Goal: Contribute content: Add original content to the website for others to see

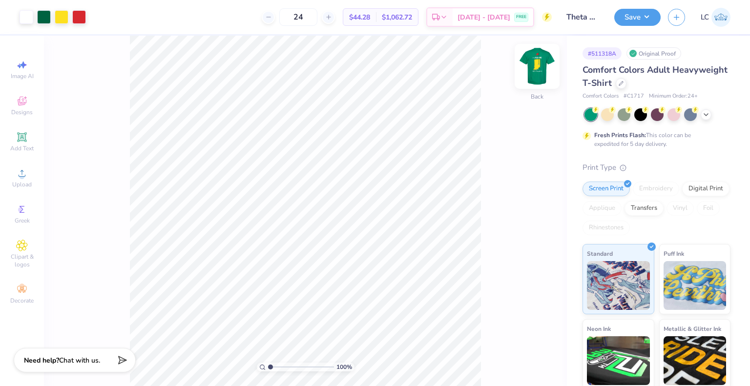
click at [539, 72] on img at bounding box center [537, 66] width 39 height 39
type input "1.3254827035482"
type input "5.93"
type input "11.03"
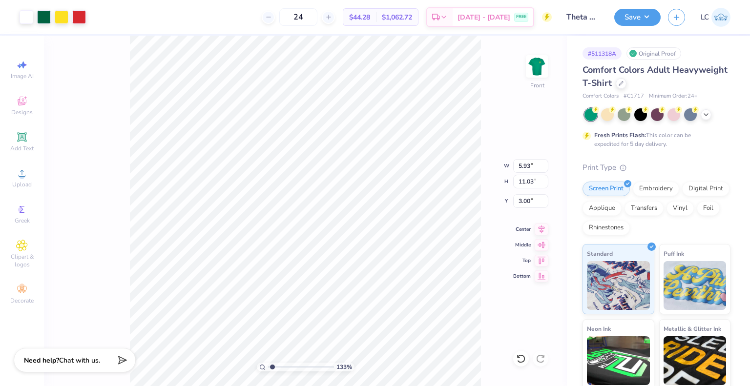
type input "1.3254827035482"
type input "4.82"
type input "1.3254827035482"
type input "3.00"
type input "1.59090112220132"
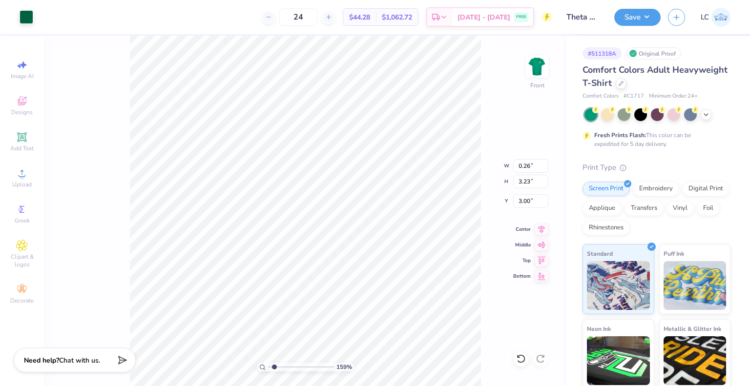
type input "2.58"
type input "1.59090112220132"
type input "2.23"
type input "1.59090112220132"
type input "10.37"
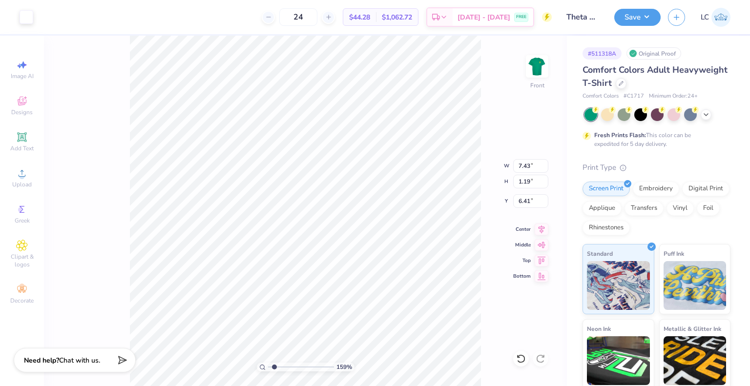
type input "1.67"
type input "5.93"
type input "1.59090112220132"
type input "5.74"
type input "1.52921691471884"
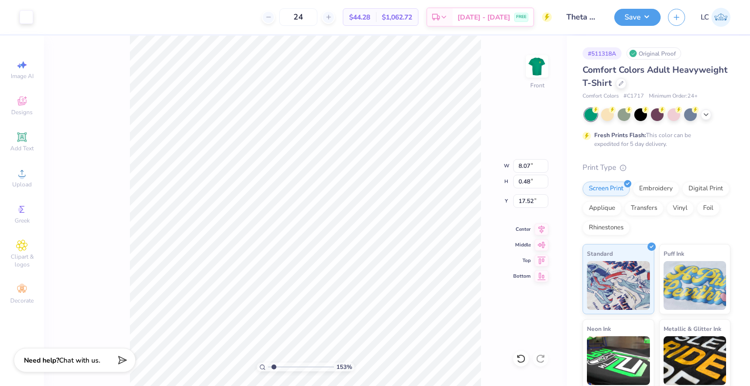
type input "10.39"
type input "0.62"
type input "1.52921691471884"
type input "17.64"
type input "1.02446267033432"
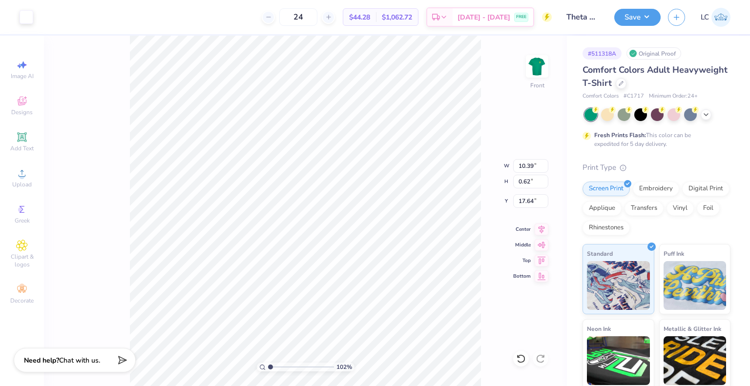
type input "11.04"
type input "0.66"
type input "1.02446267033432"
type input "17.74"
type input "1"
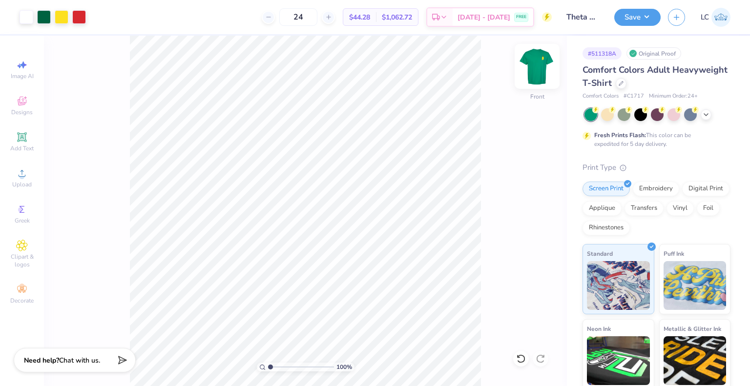
click at [537, 64] on img at bounding box center [537, 66] width 39 height 39
click at [537, 64] on img at bounding box center [538, 67] width 20 height 20
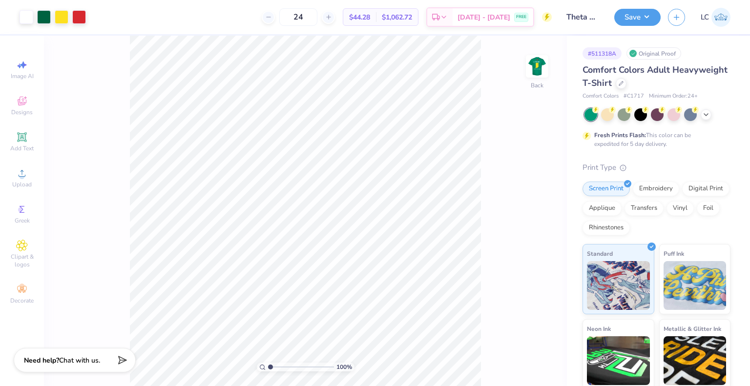
click at [537, 64] on img at bounding box center [538, 67] width 20 height 20
click at [537, 74] on img at bounding box center [537, 66] width 39 height 39
click at [627, 85] on div at bounding box center [621, 82] width 11 height 11
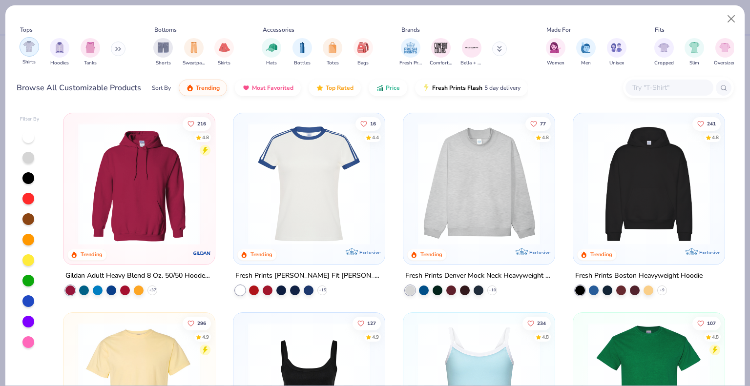
click at [26, 45] on img "filter for Shirts" at bounding box center [28, 46] width 11 height 11
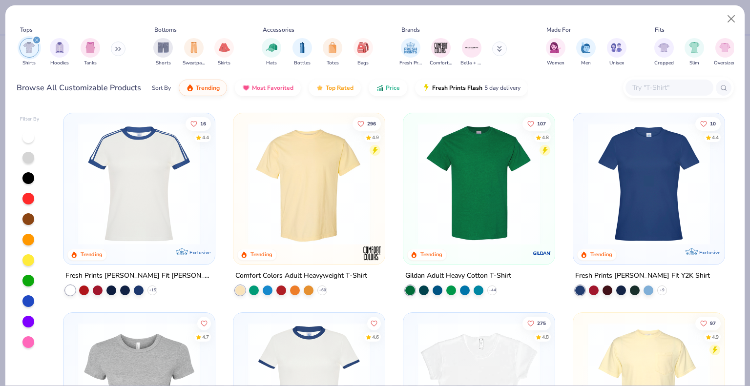
click at [463, 209] on img at bounding box center [479, 184] width 132 height 122
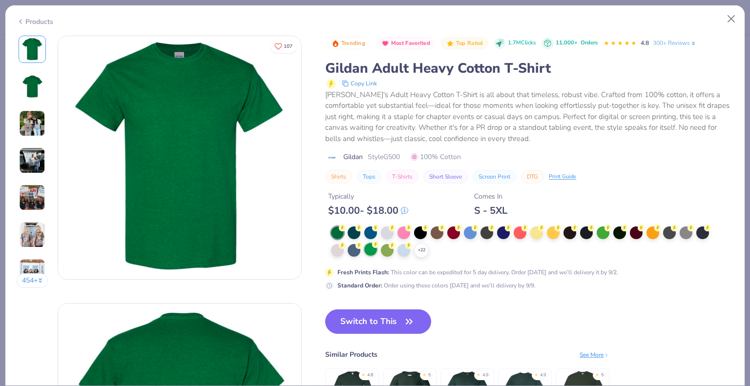
click at [346, 232] on circle at bounding box center [342, 228] width 7 height 7
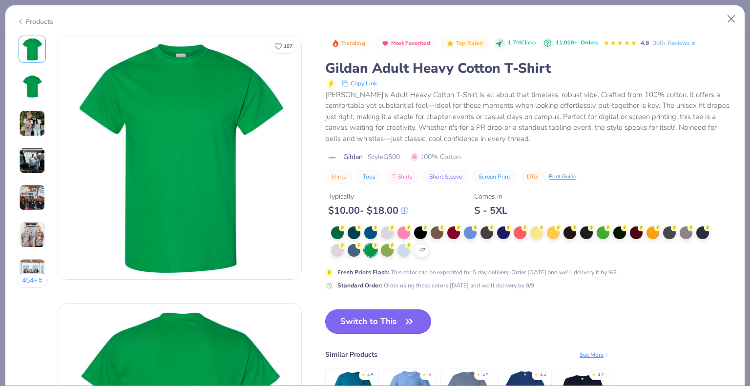
click at [361, 326] on button "Switch to This" at bounding box center [378, 322] width 106 height 24
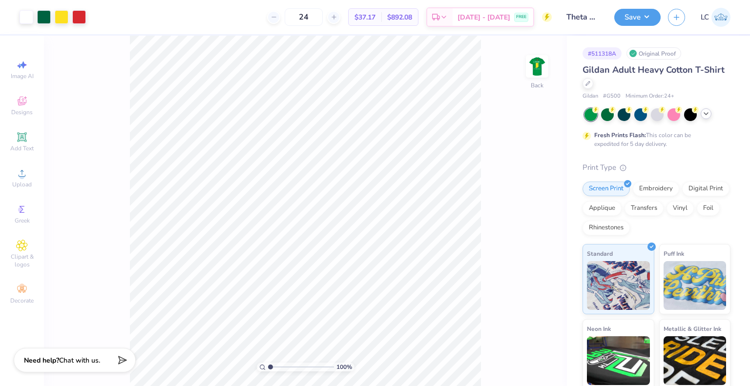
click at [705, 117] on icon at bounding box center [706, 114] width 8 height 8
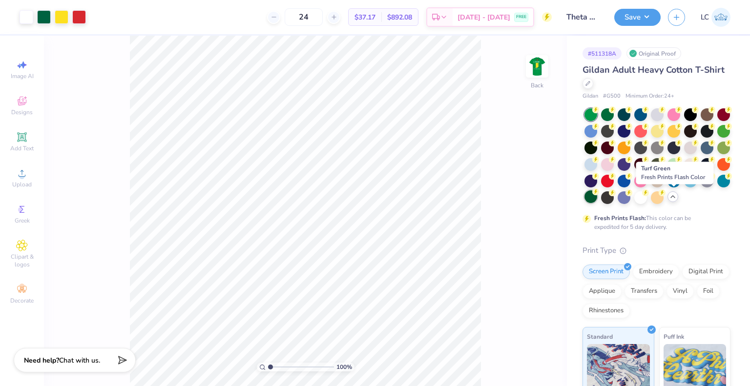
click at [597, 197] on div at bounding box center [591, 197] width 13 height 13
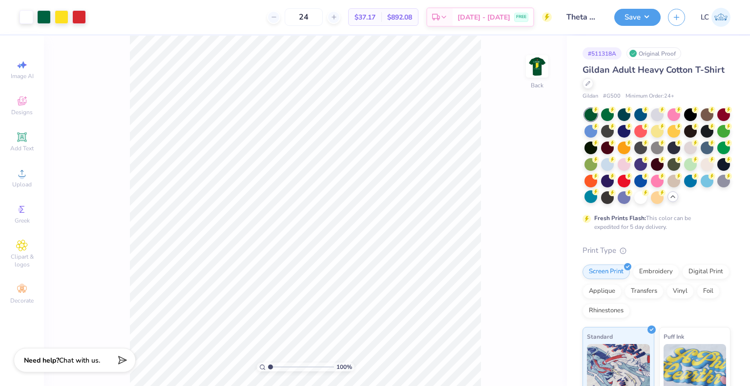
click at [531, 54] on div "100 % Back" at bounding box center [305, 211] width 523 height 351
click at [532, 65] on img at bounding box center [537, 66] width 39 height 39
click at [532, 65] on img at bounding box center [538, 67] width 20 height 20
click at [594, 80] on div at bounding box center [588, 82] width 11 height 11
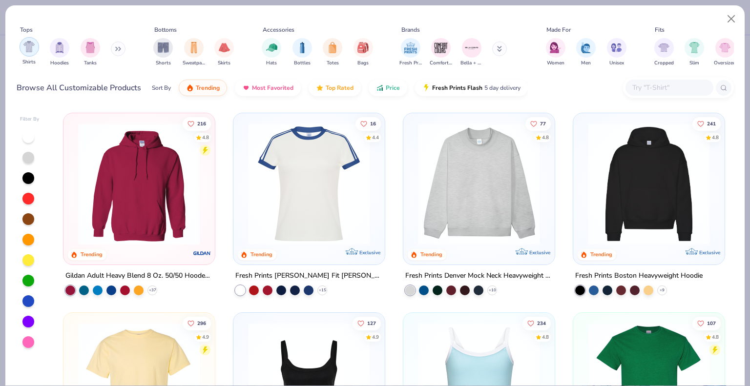
click at [28, 49] on img "filter for Shirts" at bounding box center [28, 46] width 11 height 11
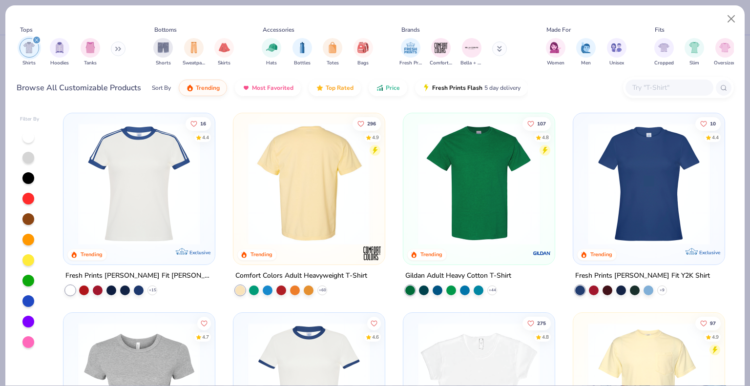
click at [314, 203] on div at bounding box center [308, 184] width 395 height 122
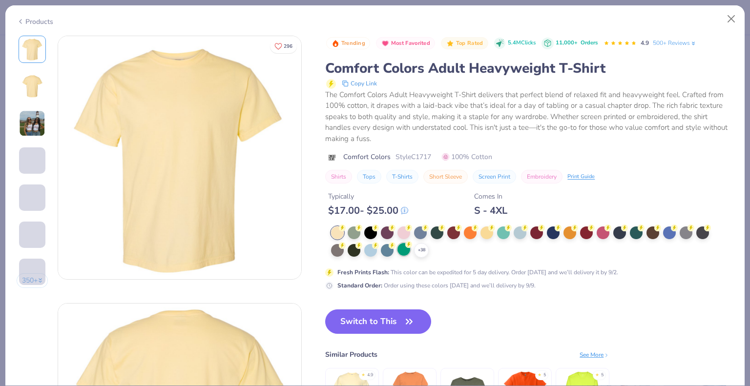
click at [407, 250] on div at bounding box center [404, 249] width 13 height 13
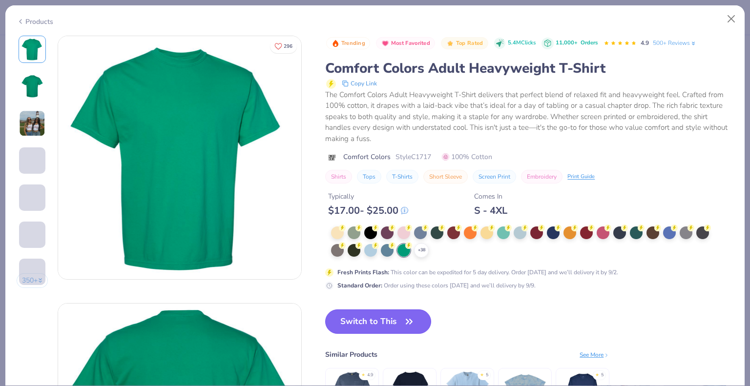
click at [389, 326] on button "Switch to This" at bounding box center [378, 322] width 106 height 24
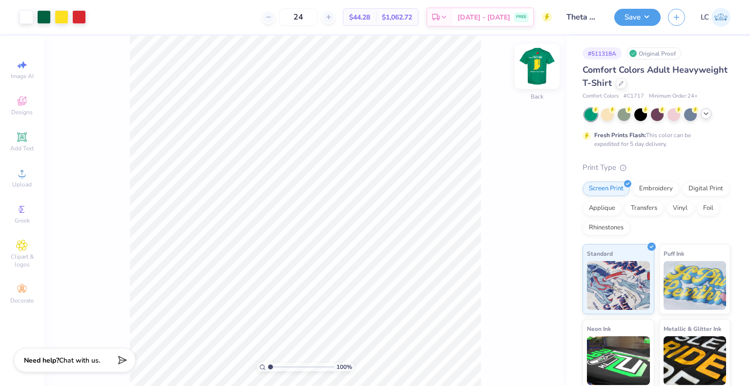
click at [541, 76] on img at bounding box center [537, 66] width 39 height 39
click at [541, 76] on img at bounding box center [538, 67] width 20 height 20
click at [332, 18] on icon at bounding box center [328, 17] width 7 height 7
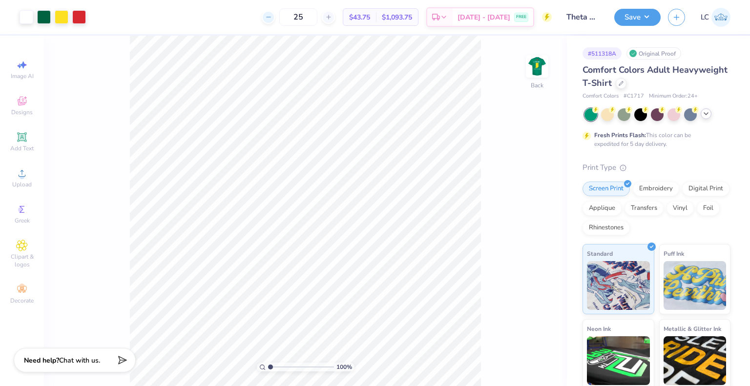
click at [272, 19] on icon at bounding box center [268, 17] width 7 height 7
type input "24"
click at [531, 74] on img at bounding box center [537, 66] width 39 height 39
click at [531, 74] on img at bounding box center [538, 67] width 20 height 20
click at [540, 73] on img at bounding box center [537, 66] width 39 height 39
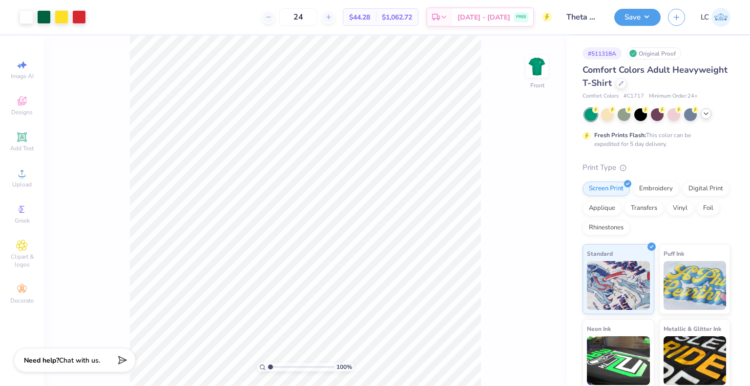
click at [540, 73] on img at bounding box center [538, 67] width 20 height 20
click at [626, 19] on button "Save" at bounding box center [638, 15] width 46 height 17
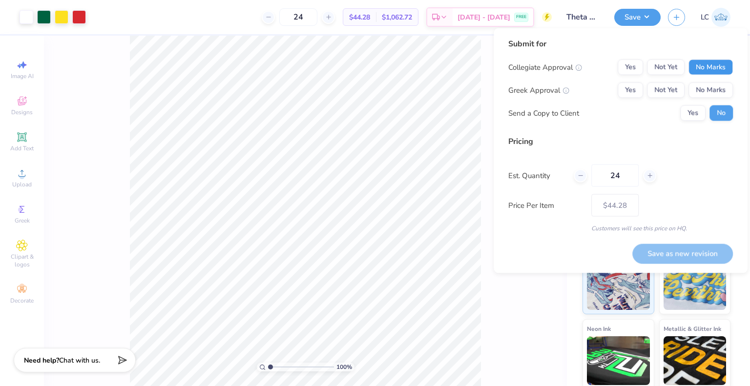
click at [711, 67] on button "No Marks" at bounding box center [711, 68] width 44 height 16
click at [623, 97] on button "Yes" at bounding box center [630, 91] width 25 height 16
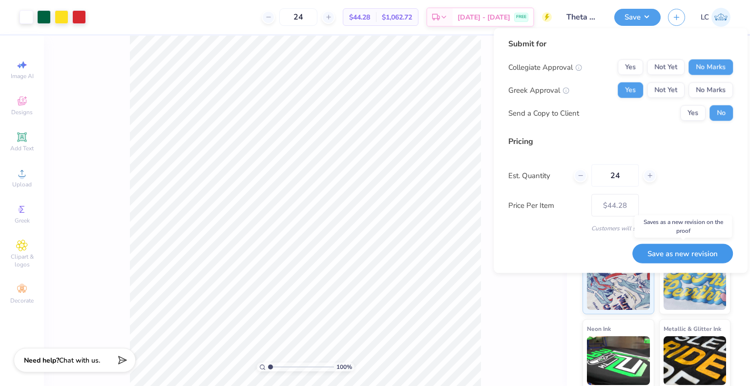
click at [675, 247] on button "Save as new revision" at bounding box center [683, 254] width 101 height 20
type input "$44.28"
click at [514, 262] on div "Submit for Collegiate Approval Yes Not Yet No Marks Greek Approval Yes Not Yet …" at bounding box center [621, 151] width 225 height 226
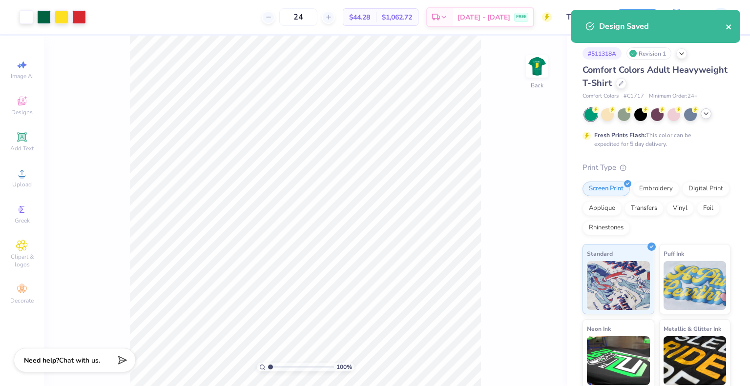
click at [728, 26] on icon "close" at bounding box center [728, 26] width 5 height 5
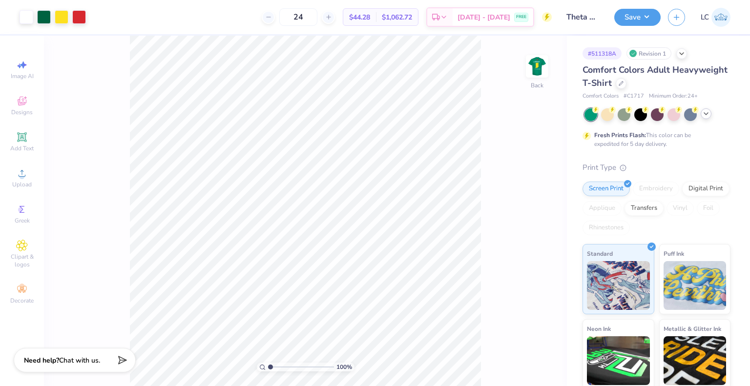
click at [709, 114] on icon at bounding box center [706, 114] width 8 height 8
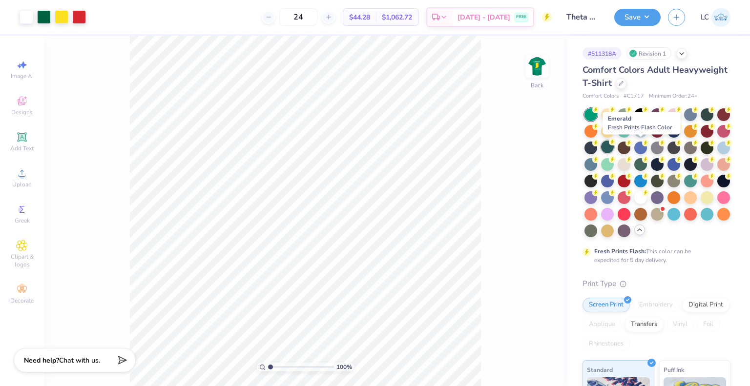
click at [614, 147] on div at bounding box center [607, 147] width 13 height 13
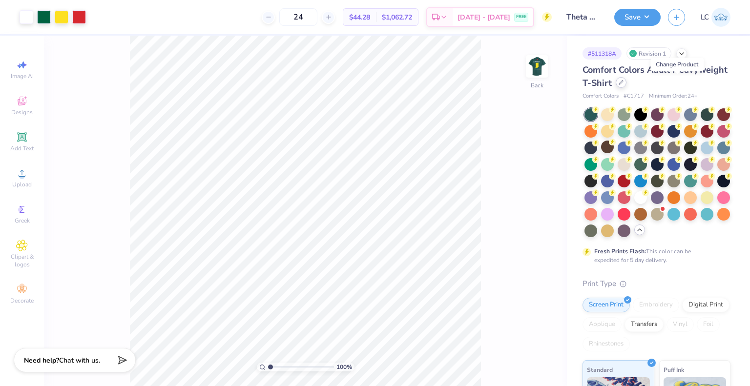
click at [624, 82] on icon at bounding box center [621, 82] width 5 height 5
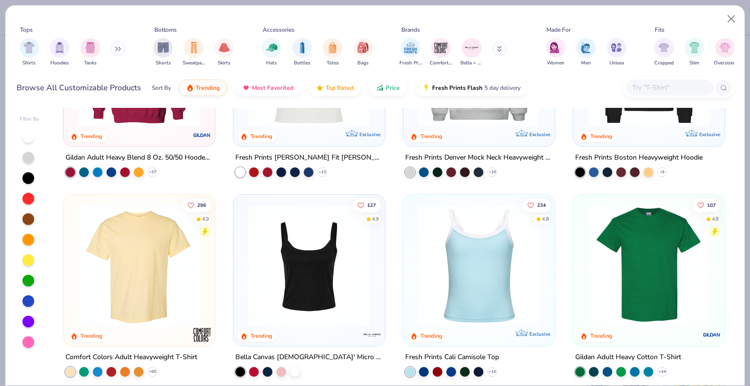
scroll to position [119, 0]
click at [659, 276] on img at bounding box center [649, 265] width 132 height 122
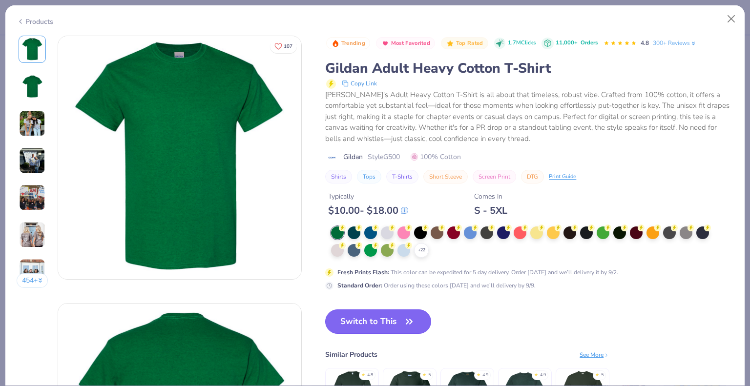
click at [349, 319] on button "Switch to This" at bounding box center [378, 322] width 106 height 24
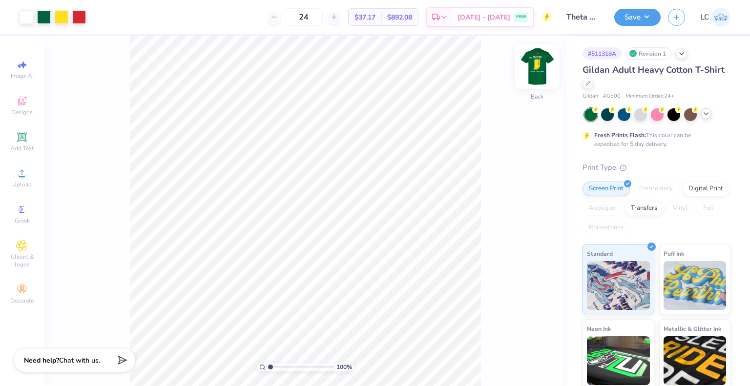
click at [531, 80] on img at bounding box center [537, 66] width 39 height 39
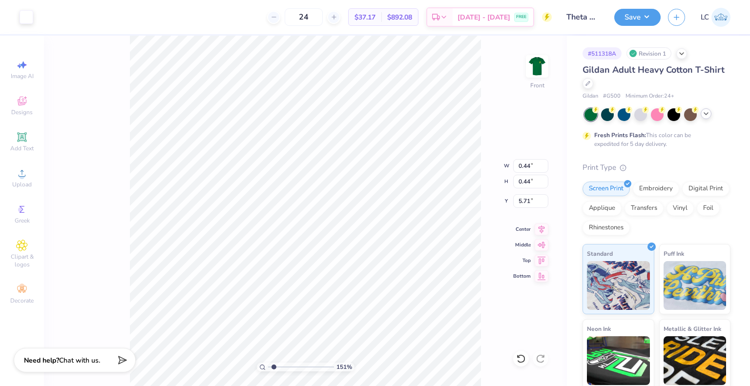
type input "1.50729780326539"
type input "0.49"
type input "0.43"
type input "5.73"
type input "1.50729780326539"
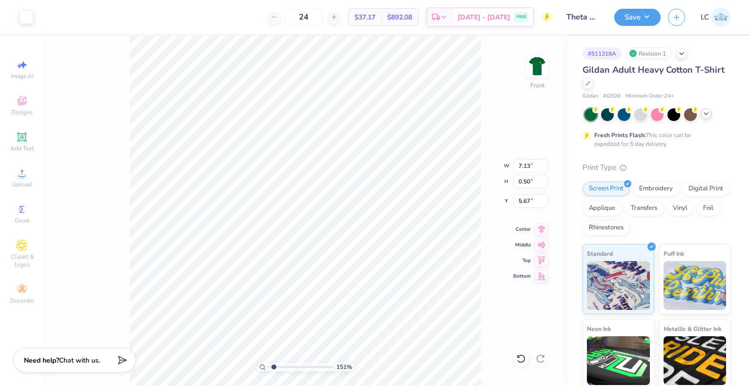
type input "5.71"
type input "1.50729780326539"
type input "6.46"
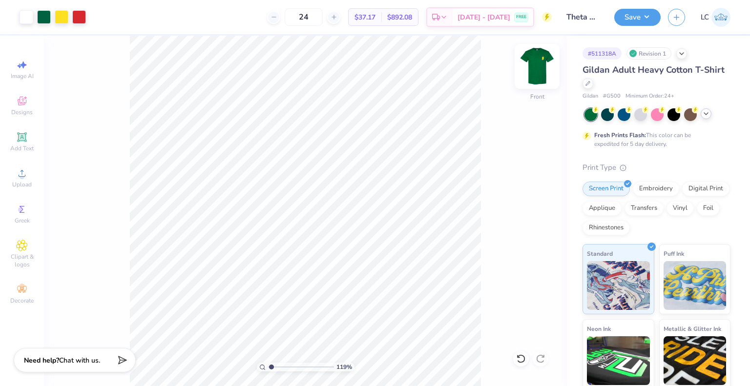
click at [540, 69] on img at bounding box center [537, 66] width 39 height 39
click at [540, 69] on img at bounding box center [538, 67] width 20 height 20
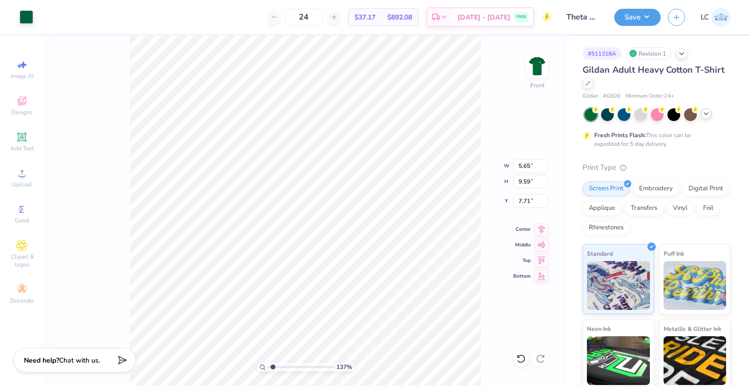
type input "1.36605190942037"
type input "0.20"
type input "0.50"
type input "12.05"
type input "1.36605190942037"
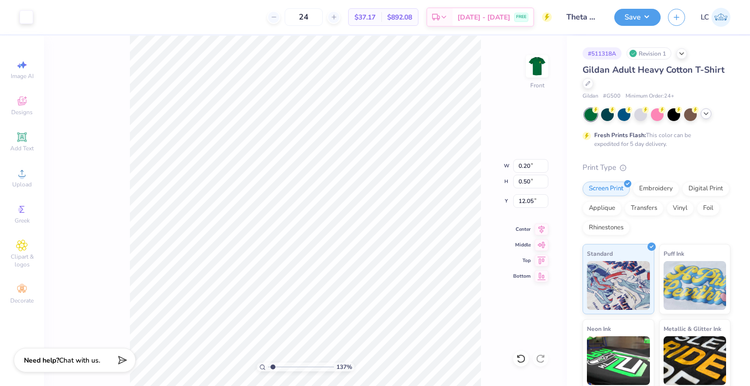
type input "0.28"
type input "0.55"
type input "12.03"
type input "1.36605190942037"
type input "7.78"
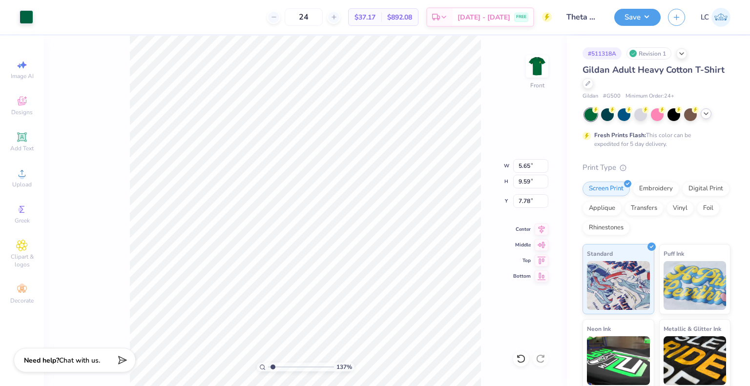
type input "1.36605190942037"
type input "7.71"
type input "2.34996349896711"
type input "0.28"
type input "0.55"
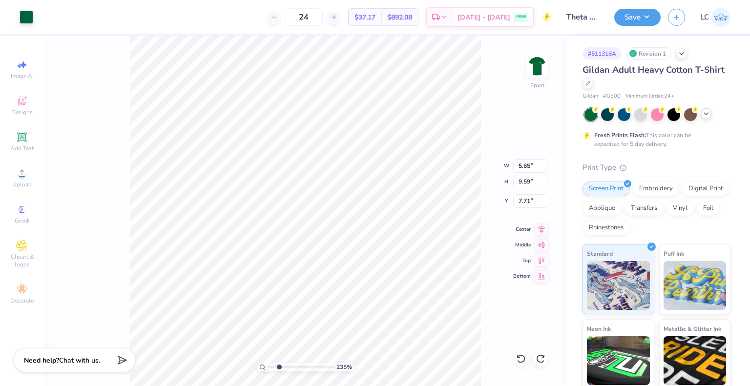
type input "12.03"
type input "2.34996349896711"
type input "5.65"
type input "9.59"
type input "7.71"
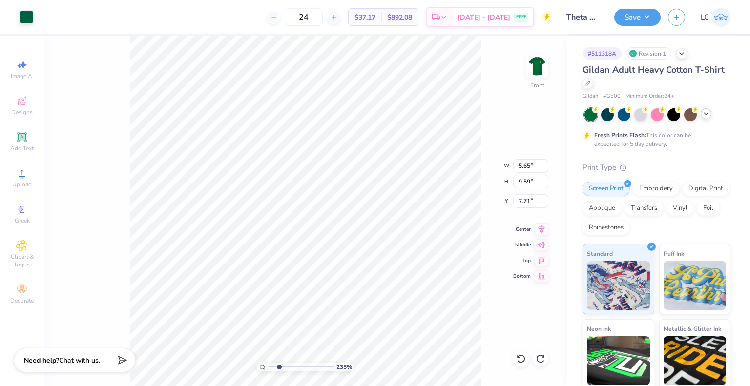
type input "2.34996349896711"
type input "0.20"
type input "0.50"
type input "12.05"
type input "2.34996349896711"
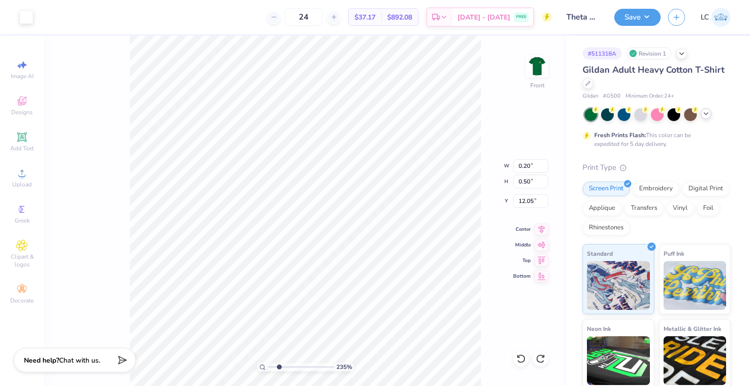
type input "5.19"
type input "8.54"
type input "8.13"
type input "2.34996349896711"
type input "5.65"
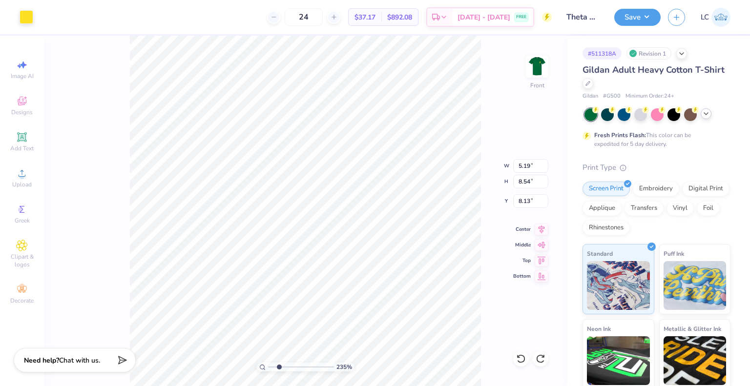
type input "9.59"
type input "7.71"
type input "2.34996349896711"
type input "5.19"
type input "8.54"
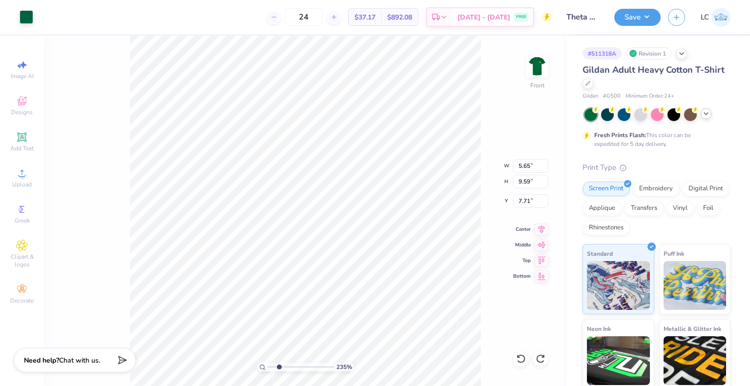
type input "8.13"
type input "2.34996349896711"
type input "8.36"
type input "2.34996349896711"
type input "5.65"
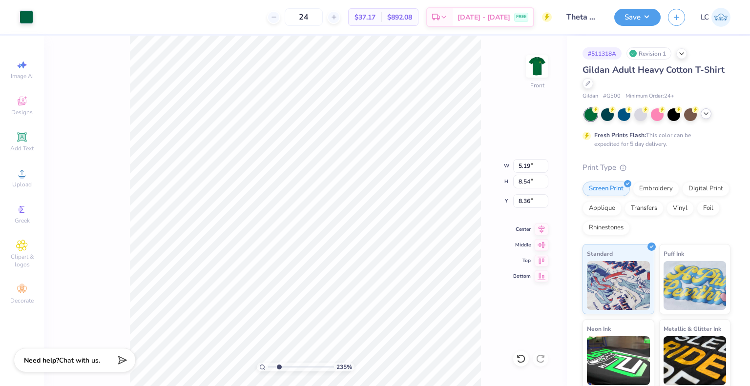
type input "9.59"
type input "7.71"
type input "2.34996349896711"
type input "7.23"
type input "2.34996349896711"
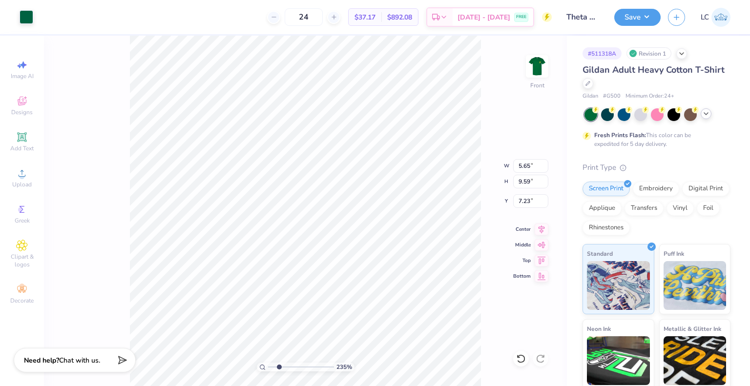
type input "7.71"
type input "1.79194193670146"
type input "6.50"
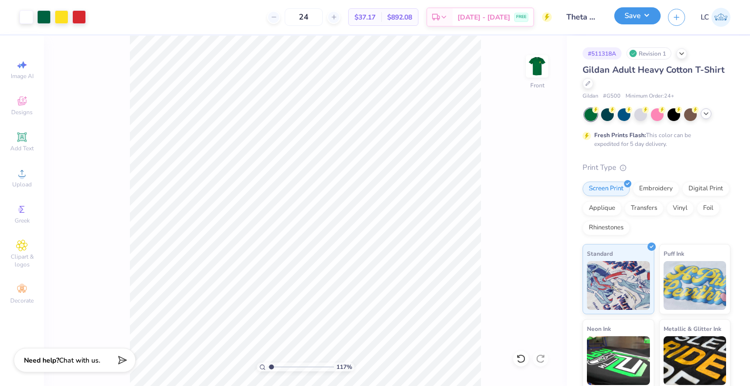
click at [641, 20] on button "Save" at bounding box center [638, 15] width 46 height 17
type input "1.16912875281404"
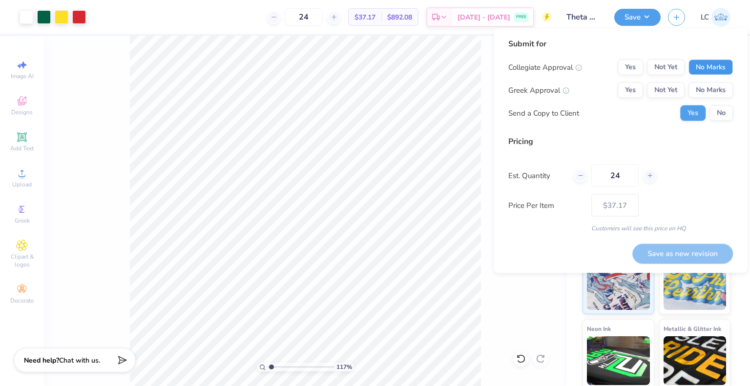
click at [700, 70] on button "No Marks" at bounding box center [711, 68] width 44 height 16
click at [632, 90] on button "Yes" at bounding box center [630, 91] width 25 height 16
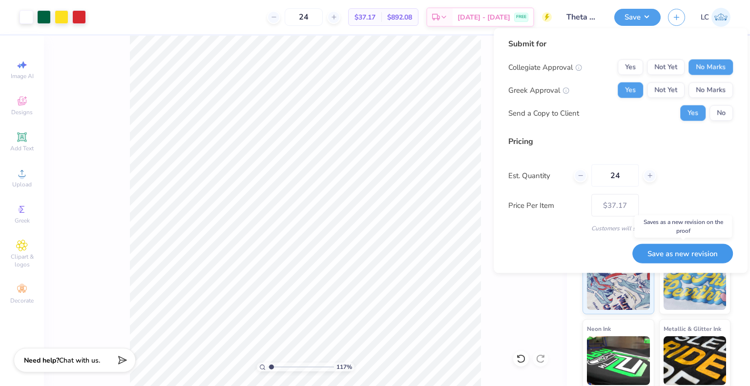
click at [665, 248] on button "Save as new revision" at bounding box center [683, 254] width 101 height 20
type input "$37.17"
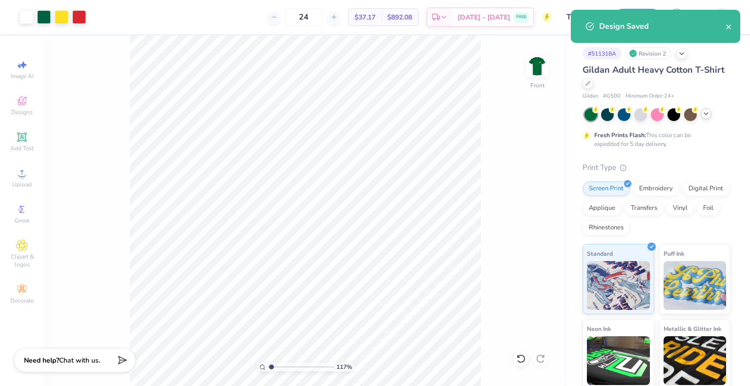
click at [537, 93] on div "117 % Front" at bounding box center [305, 211] width 523 height 351
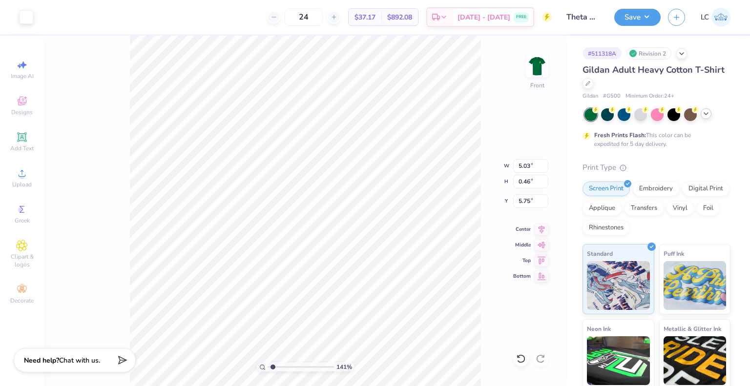
type input "1.40663796008672"
type input "5.76"
type input "1.40663796008672"
type input "5.75"
click at [463, 157] on div "141 % Front W 0.63 0.63 " H 0.63 0.63 " Y 6.75 6.75 " Center Middle Top Bottom" at bounding box center [305, 211] width 523 height 351
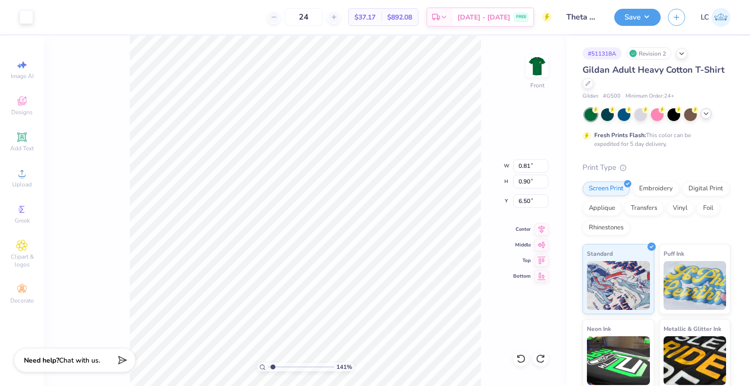
type input "1.40663796008672"
type input "6.52"
type input "1.40663796008672"
type input "6.55"
type input "1.40663796008672"
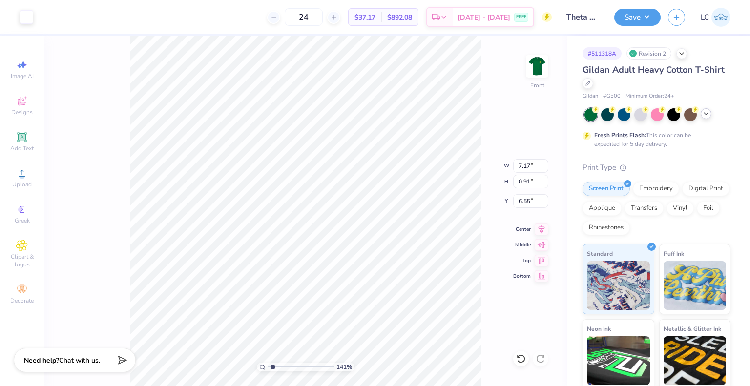
type input "6.51"
type input "1.40663796008672"
type input "6.54"
type input "1.40663796008672"
type input "6.48"
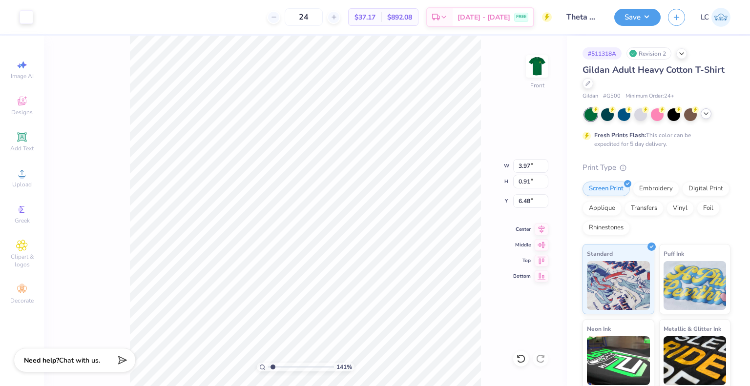
type input "1.40663796008672"
type input "6.43"
type input "1.40663796008672"
type input "6.44"
type input "1.40663796008672"
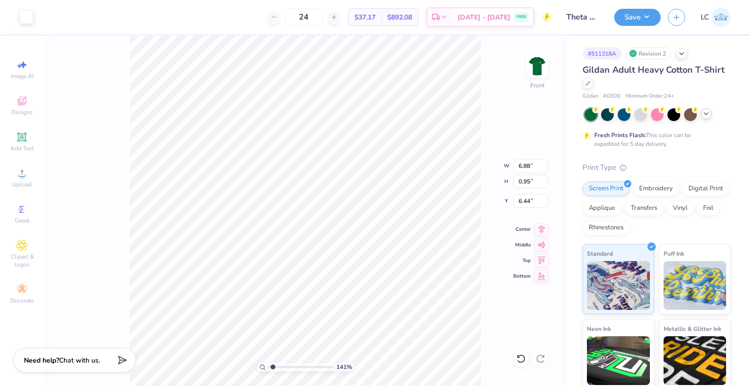
type input "6.41"
type input "1.46245644112584"
type input "6.43"
type input "1.46245644112584"
type input "6.44"
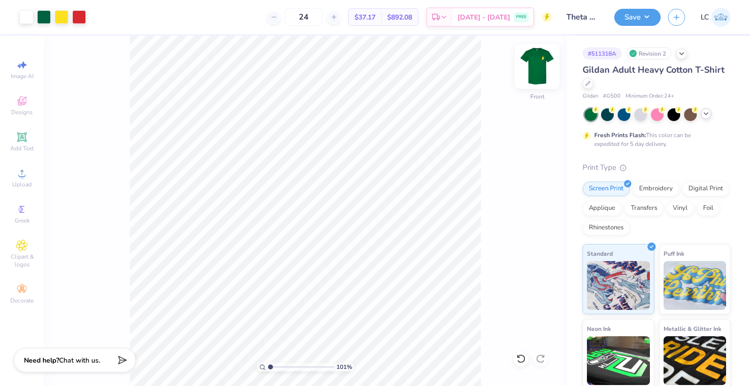
click at [548, 63] on img at bounding box center [537, 66] width 39 height 39
click at [541, 64] on img at bounding box center [537, 66] width 39 height 39
click at [627, 14] on button "Save" at bounding box center [638, 15] width 46 height 17
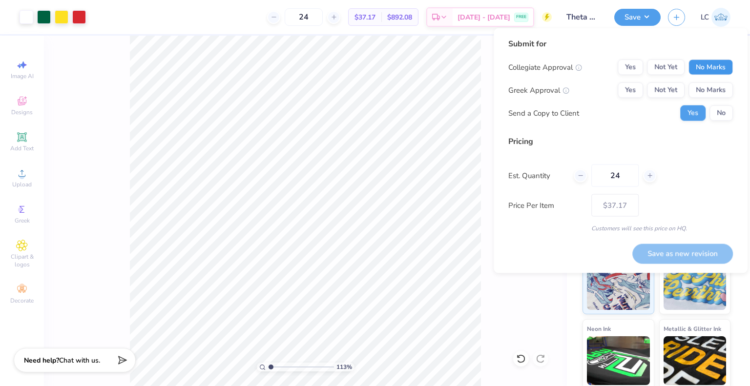
click at [703, 66] on button "No Marks" at bounding box center [711, 68] width 44 height 16
click at [627, 89] on button "Yes" at bounding box center [630, 91] width 25 height 16
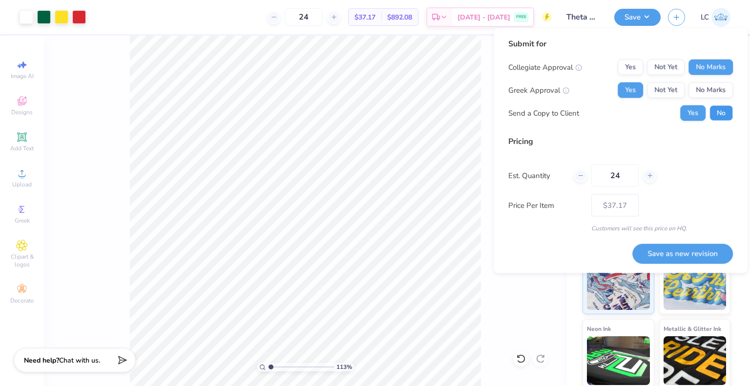
click at [718, 107] on button "No" at bounding box center [721, 114] width 23 height 16
type input "1.12674144963118"
click at [679, 251] on button "Save as new revision" at bounding box center [683, 254] width 101 height 20
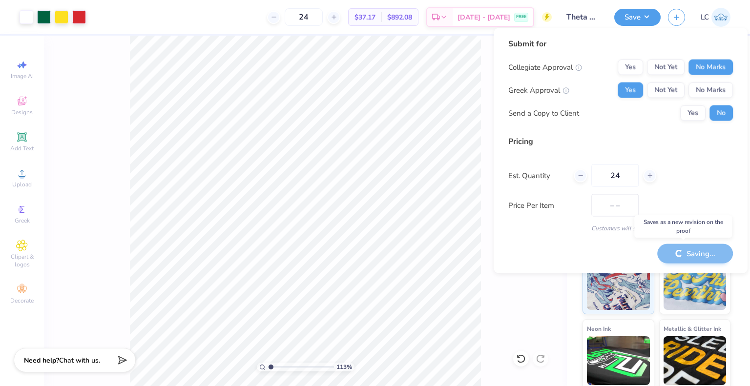
type input "$37.17"
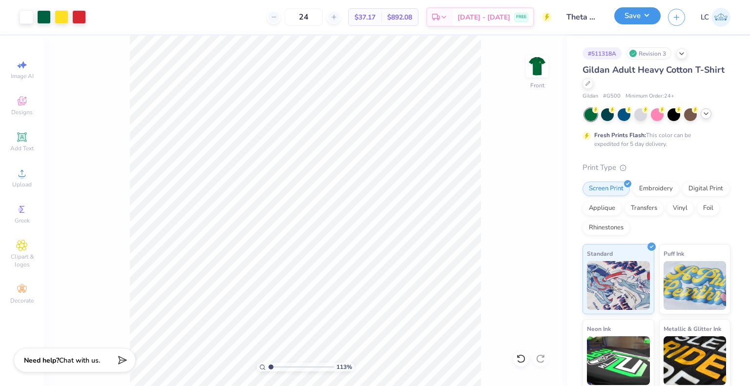
click at [633, 15] on button "Save" at bounding box center [638, 15] width 46 height 17
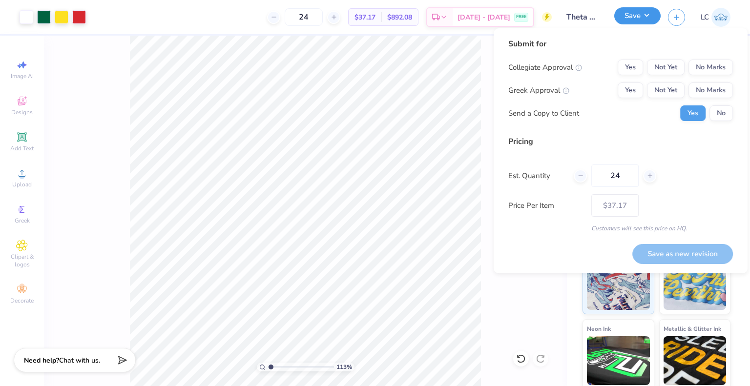
type input "1.12674144963118"
click at [698, 66] on button "No Marks" at bounding box center [711, 68] width 44 height 16
click at [633, 91] on button "Yes" at bounding box center [630, 91] width 25 height 16
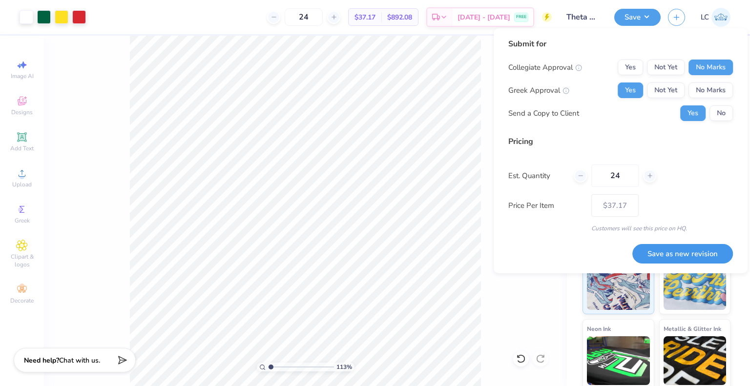
click at [665, 249] on button "Save as new revision" at bounding box center [683, 254] width 101 height 20
type input "$37.17"
type input "1.12674144963118"
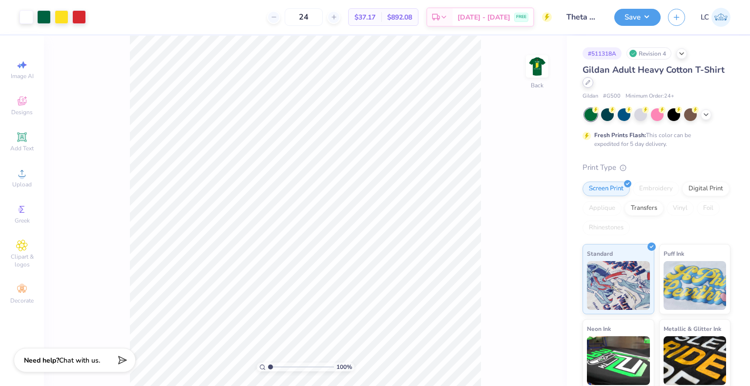
click at [594, 86] on div at bounding box center [588, 82] width 11 height 11
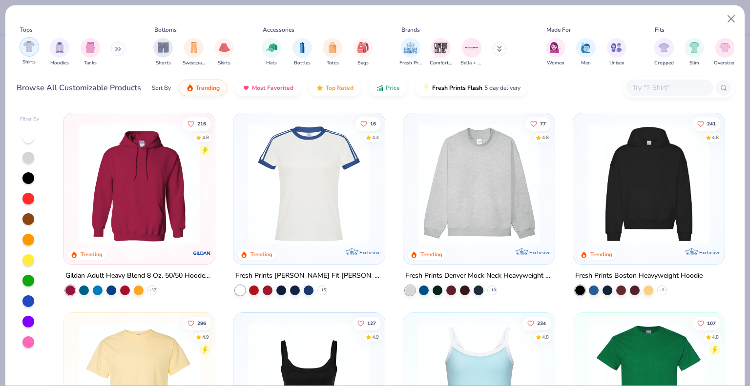
click at [34, 44] on img "filter for Shirts" at bounding box center [28, 46] width 11 height 11
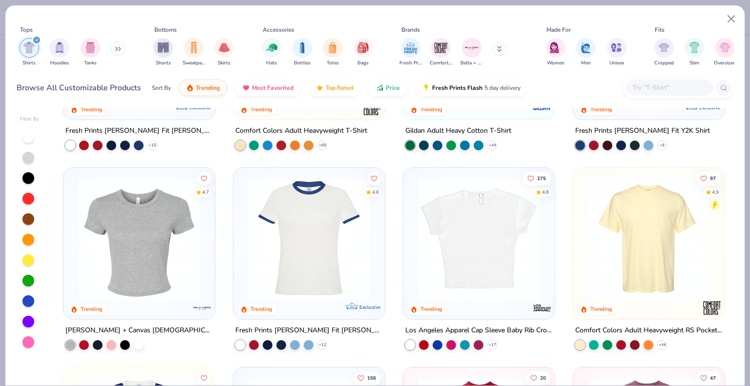
scroll to position [178, 0]
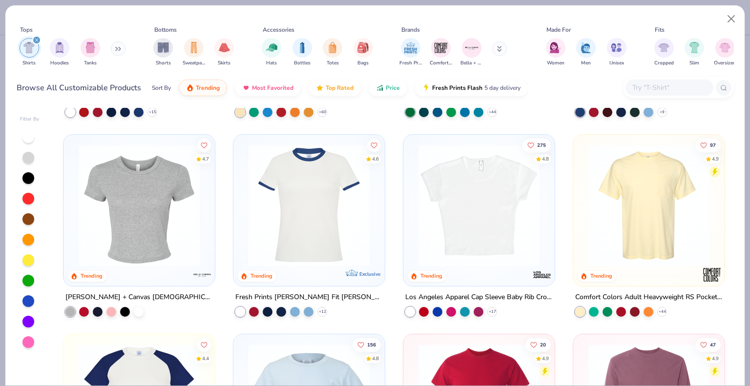
click at [619, 215] on img at bounding box center [649, 206] width 132 height 122
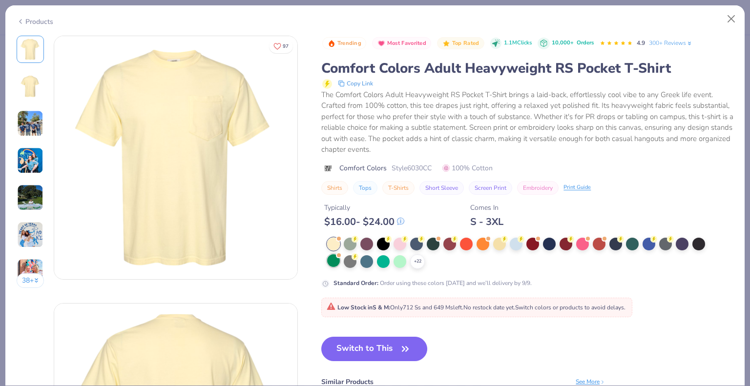
click at [329, 261] on div at bounding box center [333, 261] width 13 height 13
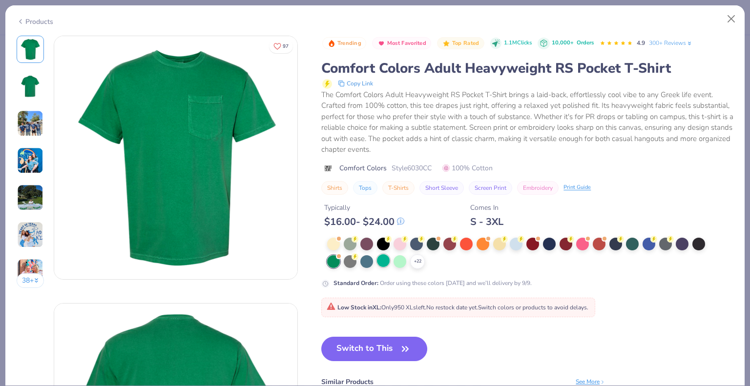
click at [385, 262] on div at bounding box center [383, 261] width 13 height 13
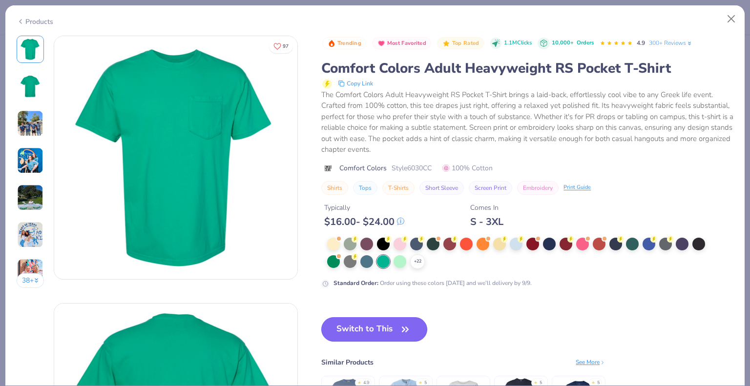
click at [373, 331] on button "Switch to This" at bounding box center [374, 330] width 106 height 24
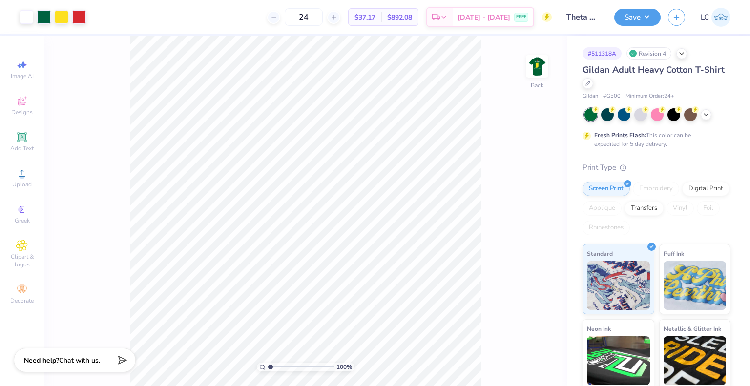
click at [610, 89] on div "Gildan Adult Heavy Cotton T-Shirt" at bounding box center [657, 77] width 148 height 26
click at [590, 83] on icon at bounding box center [588, 83] width 4 height 4
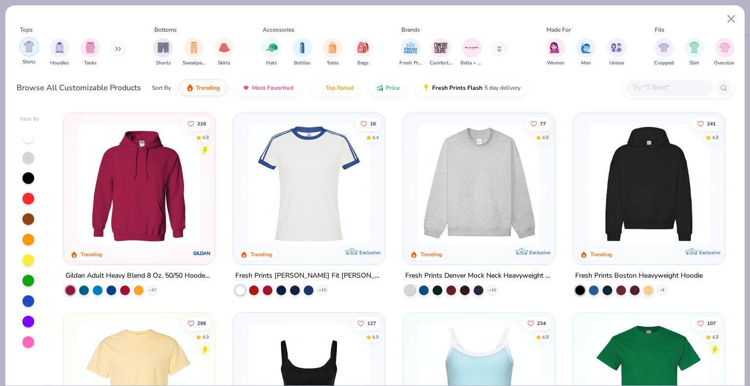
click at [33, 43] on img "filter for Shirts" at bounding box center [28, 46] width 11 height 11
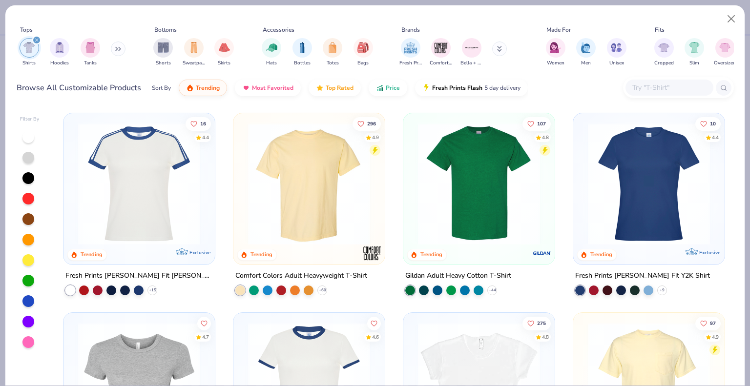
click at [310, 181] on img at bounding box center [309, 184] width 132 height 122
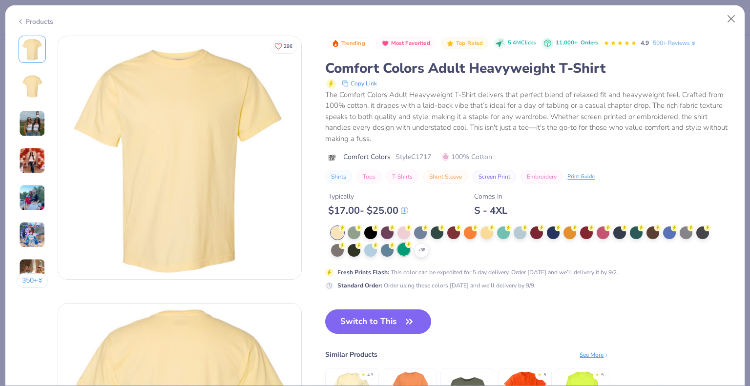
click at [346, 232] on circle at bounding box center [342, 228] width 7 height 7
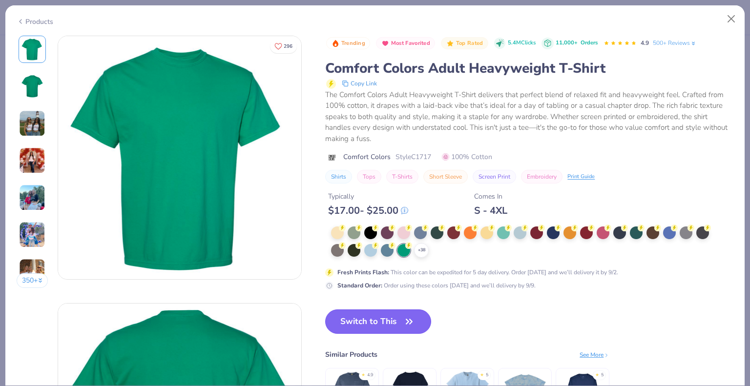
click at [374, 331] on button "Switch to This" at bounding box center [378, 322] width 106 height 24
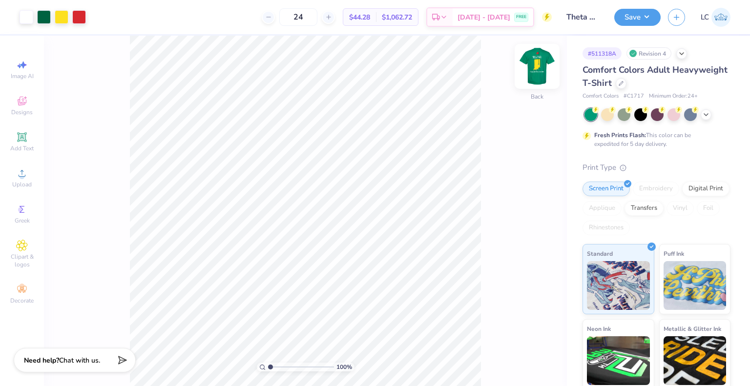
click at [537, 82] on img at bounding box center [537, 66] width 39 height 39
click at [540, 58] on img at bounding box center [537, 66] width 39 height 39
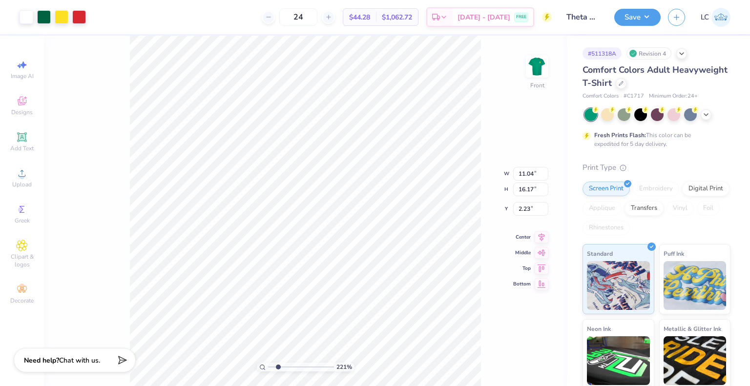
click at [505, 137] on div "221 % Front W 11.04 11.04 " H 16.17 16.17 " Y 2.23 2.23 " Center Middle Top Bot…" at bounding box center [305, 211] width 523 height 351
type input "2.20713626993261"
type input "1.54"
type input "2.20713626993261"
type input "0.43"
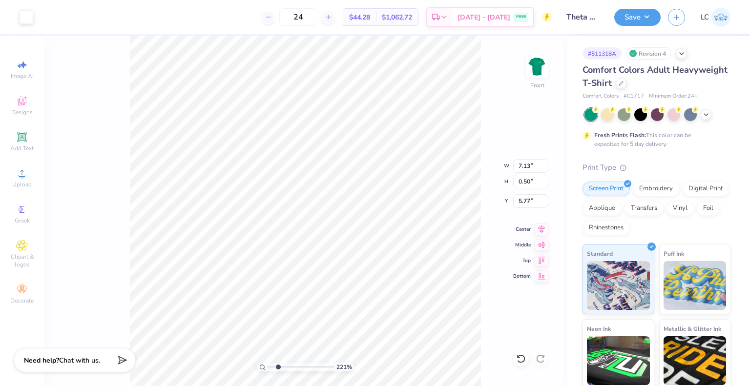
type input "2.20713626993261"
type input "1.42"
type input "2.20713626993261"
type input "4.76"
type input "0.63"
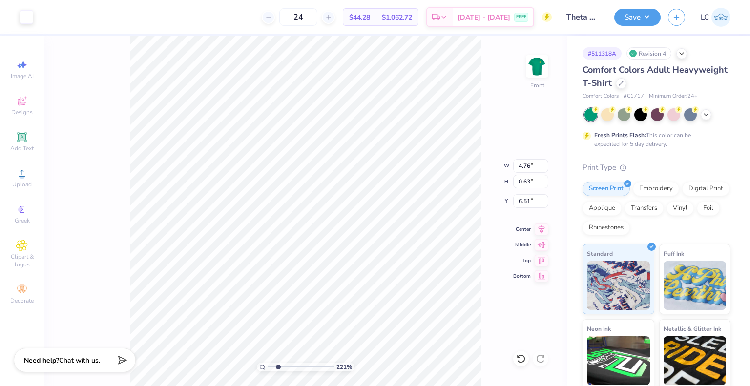
type input "2.20713626993261"
type input "5.72"
type input "2.20713626993261"
type input "11.11"
type input "0.78"
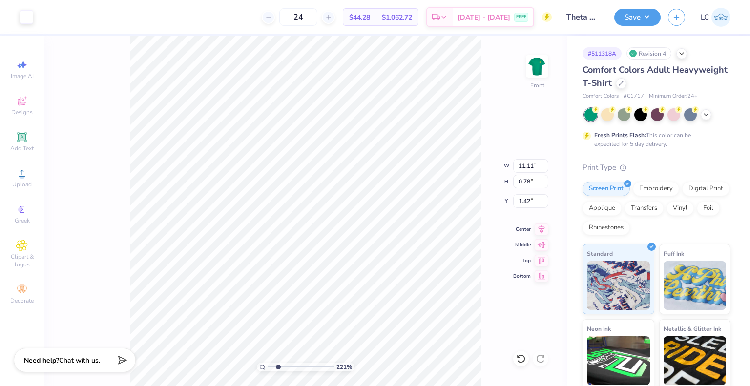
type input "2.20713626993261"
type input "6.62"
type input "1"
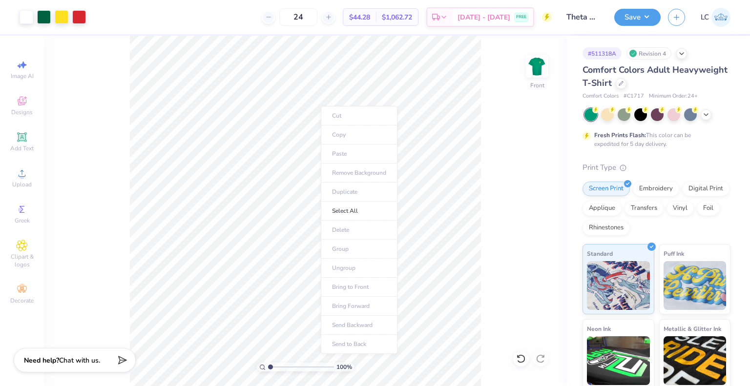
click at [490, 74] on div "100 % Front" at bounding box center [305, 211] width 523 height 351
click at [635, 16] on button "Save" at bounding box center [638, 15] width 46 height 17
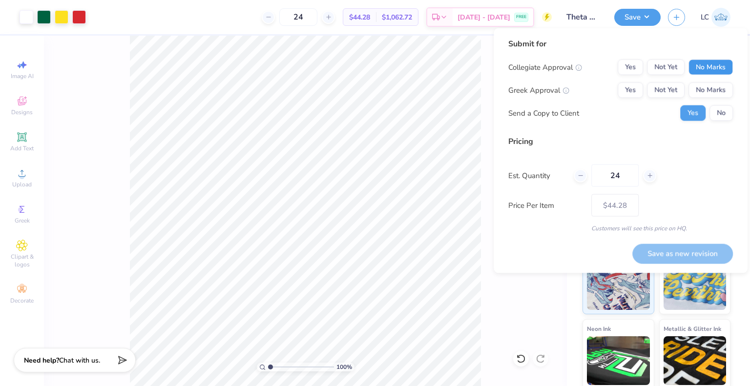
click at [706, 62] on button "No Marks" at bounding box center [711, 68] width 44 height 16
click at [632, 94] on button "Yes" at bounding box center [630, 91] width 25 height 16
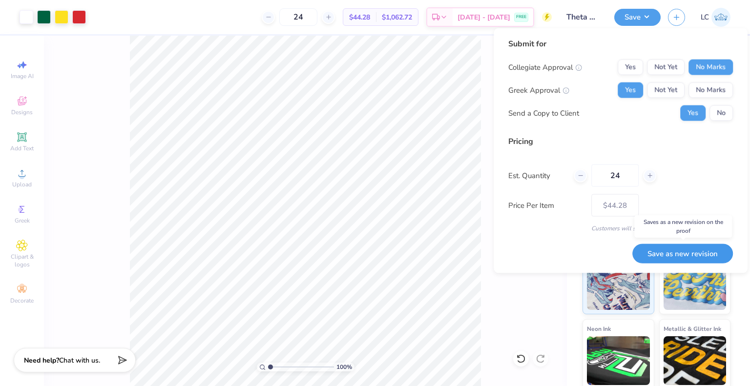
click at [671, 262] on button "Save as new revision" at bounding box center [683, 254] width 101 height 20
type input "$44.28"
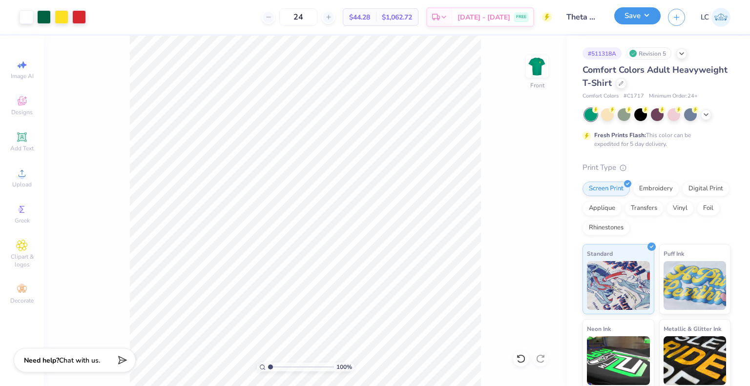
click at [632, 20] on button "Save" at bounding box center [638, 15] width 46 height 17
click at [536, 66] on img at bounding box center [537, 66] width 39 height 39
click at [530, 67] on img at bounding box center [537, 66] width 39 height 39
click at [530, 67] on img at bounding box center [538, 67] width 20 height 20
type input "1"
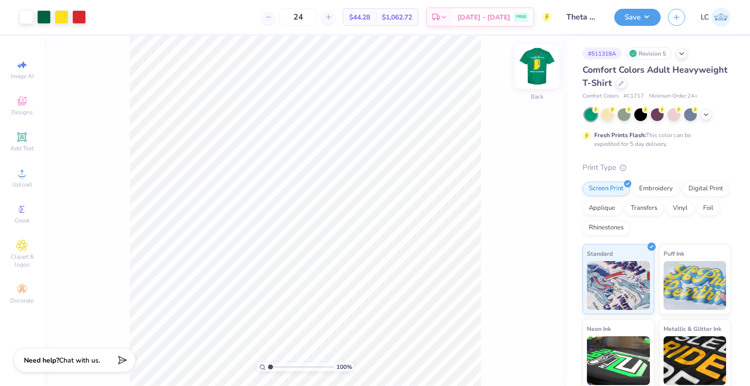
click at [532, 66] on img at bounding box center [537, 66] width 39 height 39
click at [532, 66] on img at bounding box center [538, 67] width 20 height 20
click at [719, 20] on img at bounding box center [721, 17] width 19 height 19
